Goal: Find specific page/section: Find specific page/section

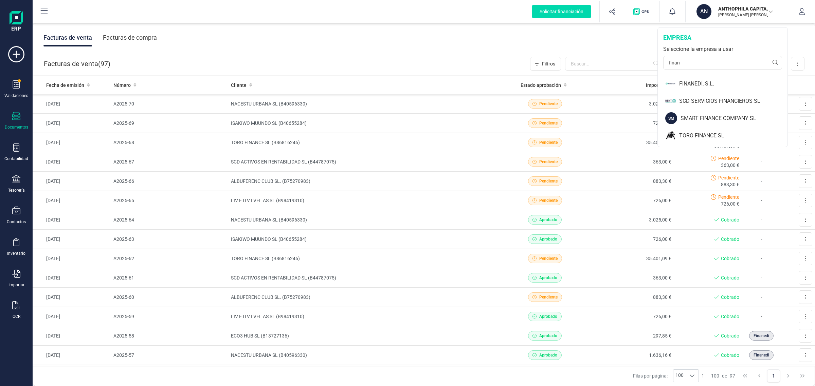
drag, startPoint x: 692, startPoint y: 65, endPoint x: 637, endPoint y: 56, distance: 56.4
click at [637, 56] on div "Solicitar financiación Importaciones completadas 0 / 0 AN ANTHOPHILA CAPITAL SL…" at bounding box center [424, 193] width 782 height 386
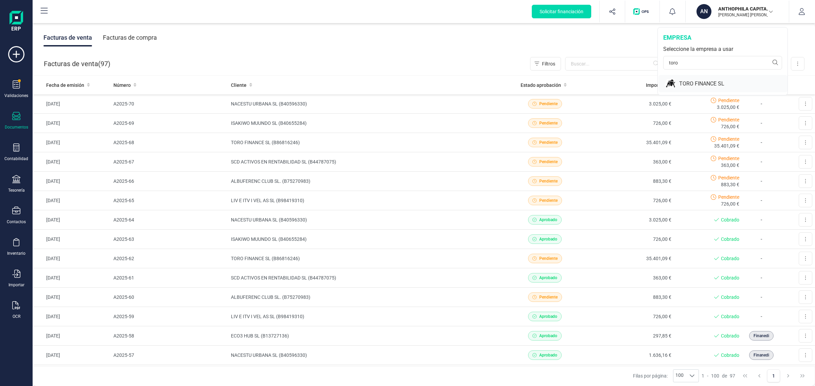
type input "toro"
click at [680, 84] on div "TORO FINANCE SL" at bounding box center [733, 84] width 108 height 8
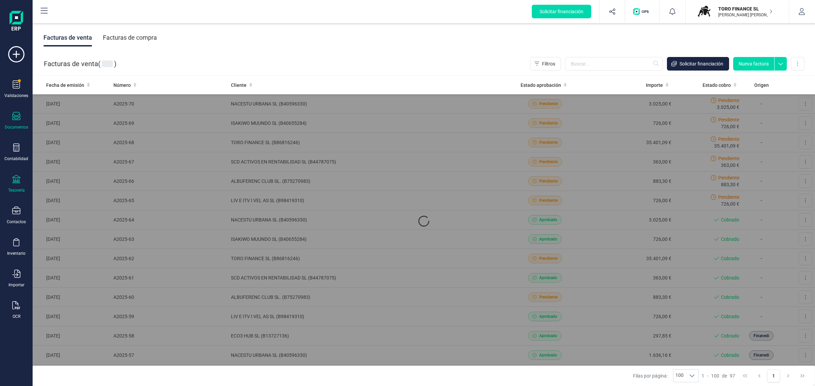
click at [18, 177] on icon at bounding box center [16, 179] width 8 height 8
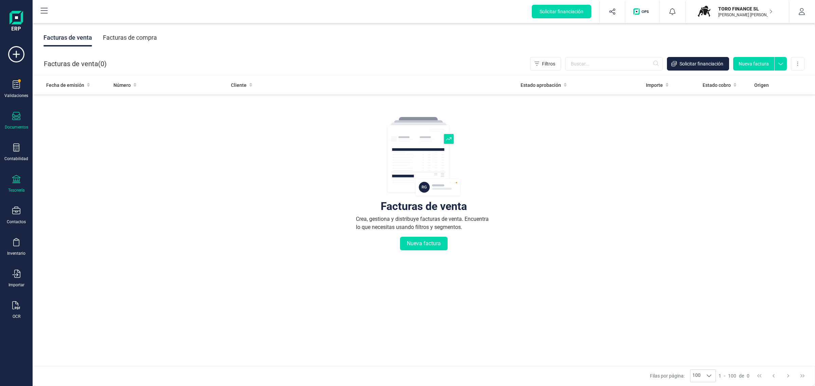
click at [14, 184] on div "Tesorería" at bounding box center [16, 184] width 27 height 18
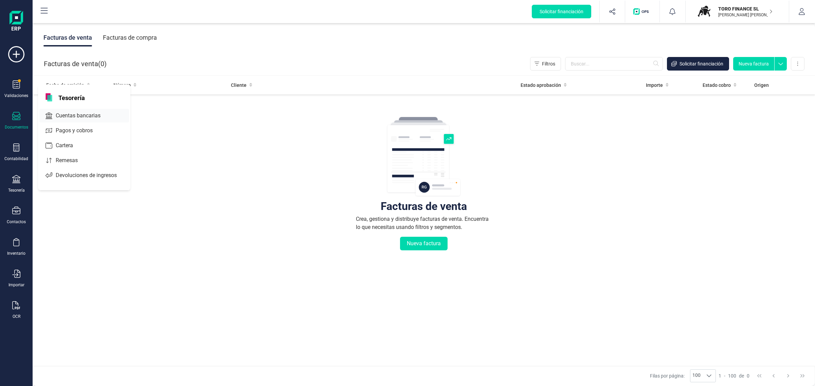
click at [82, 113] on span "Cuentas bancarias" at bounding box center [83, 116] width 60 height 8
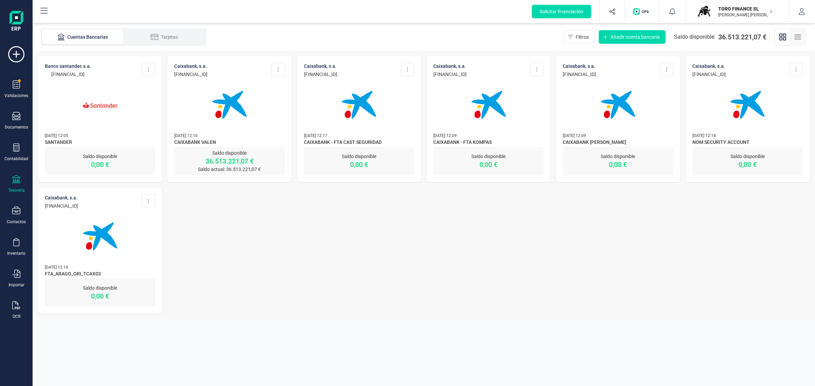
click at [244, 114] on img at bounding box center [229, 104] width 57 height 57
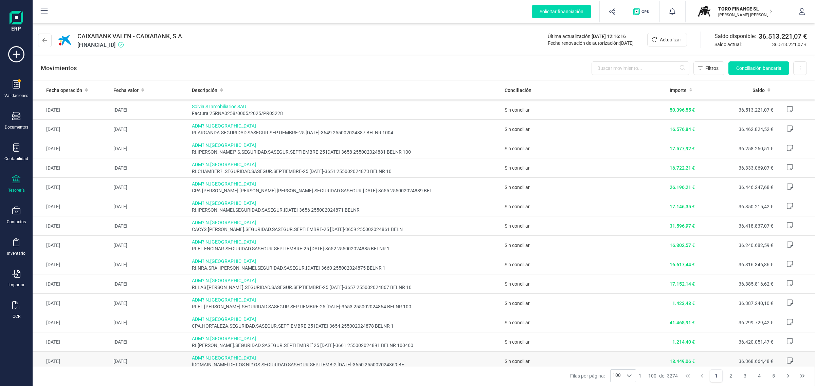
scroll to position [42, 0]
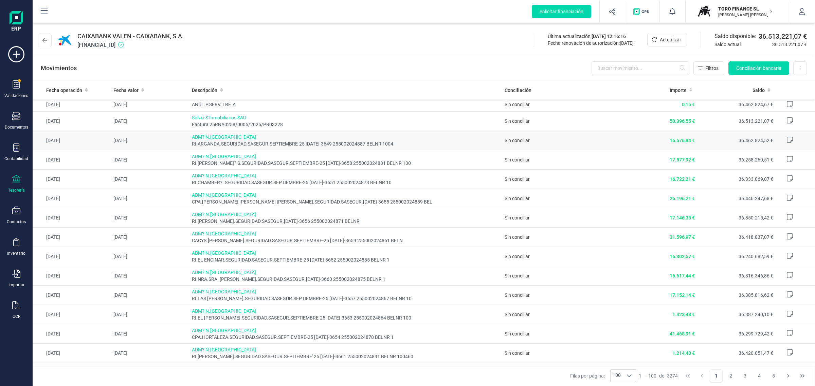
click at [310, 143] on span "RI.ARGANDA.SEGURIDAD.SASEGUR.SEPTIEMBRE-25 [DATE]-3649 255002024887 BELNR 1004" at bounding box center [346, 144] width 308 height 7
